Goal: Task Accomplishment & Management: Manage account settings

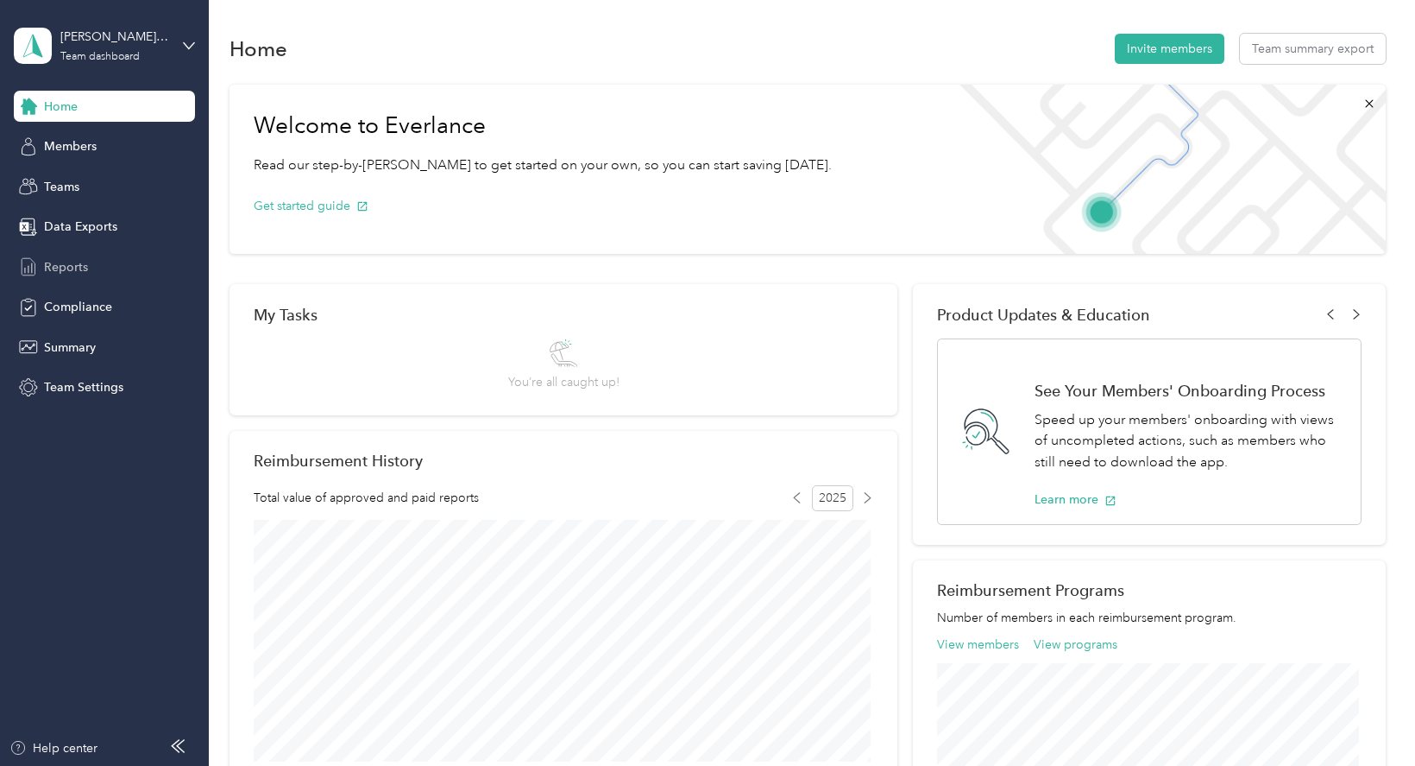
click at [87, 256] on div "Reports" at bounding box center [104, 266] width 181 height 31
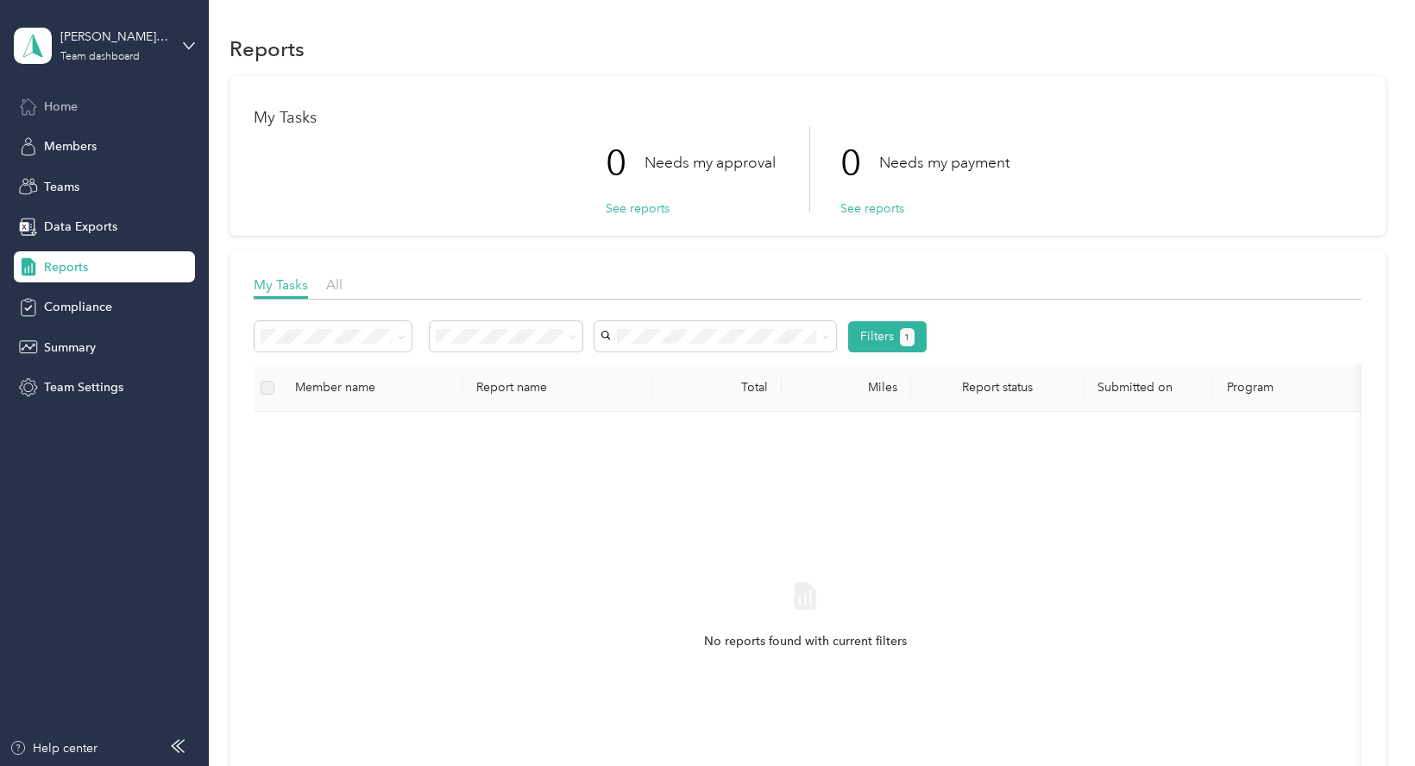
click at [68, 115] on span "Home" at bounding box center [61, 107] width 34 height 18
